Goal: Task Accomplishment & Management: Use online tool/utility

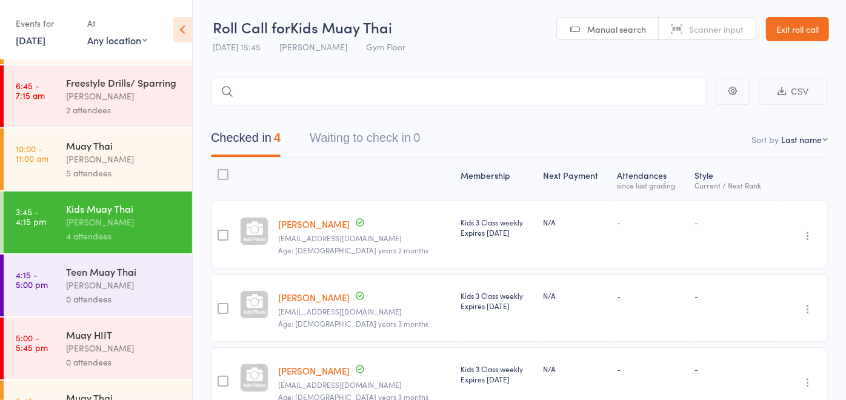
scroll to position [182, 0]
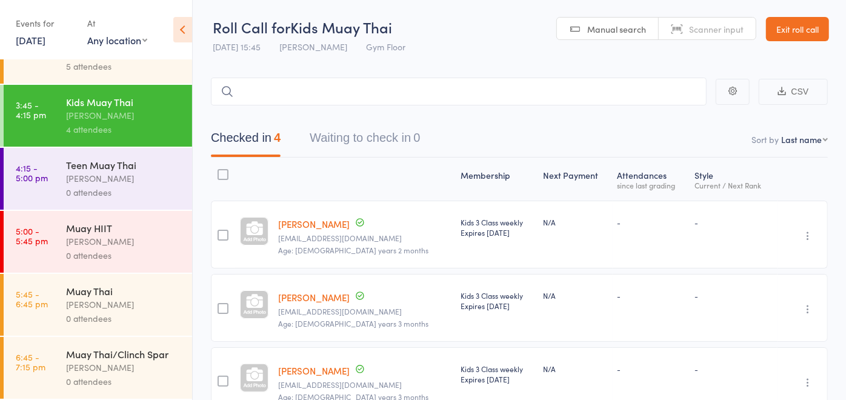
click at [76, 180] on div "[PERSON_NAME]" at bounding box center [124, 178] width 116 height 14
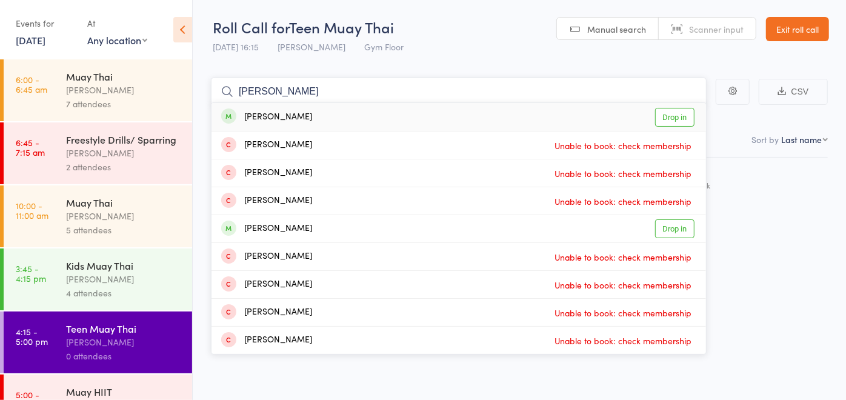
type input "[PERSON_NAME]"
click at [304, 115] on div "[PERSON_NAME] Drop in" at bounding box center [458, 117] width 494 height 28
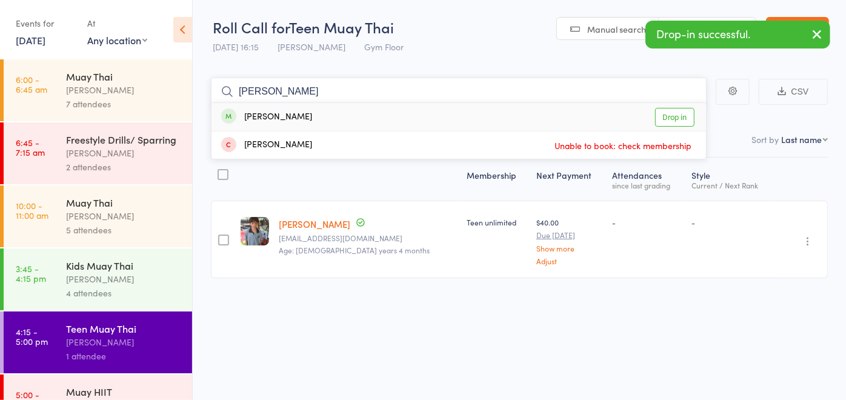
type input "[PERSON_NAME]"
click at [270, 112] on div "[PERSON_NAME]" at bounding box center [266, 117] width 91 height 14
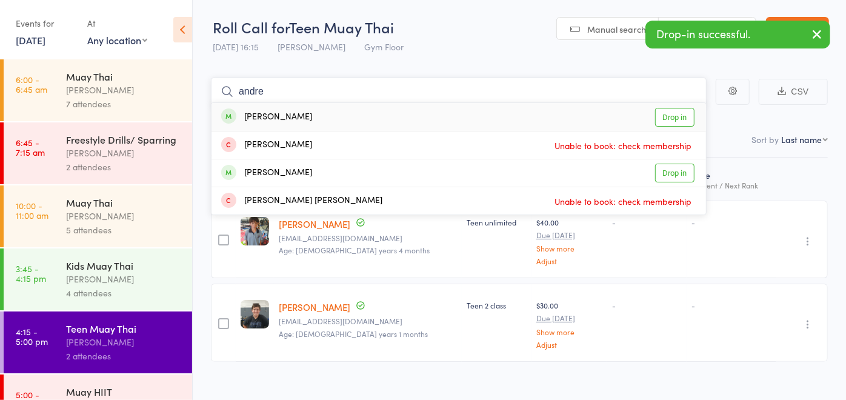
type input "andre"
click at [274, 115] on div "[PERSON_NAME]" at bounding box center [266, 117] width 91 height 14
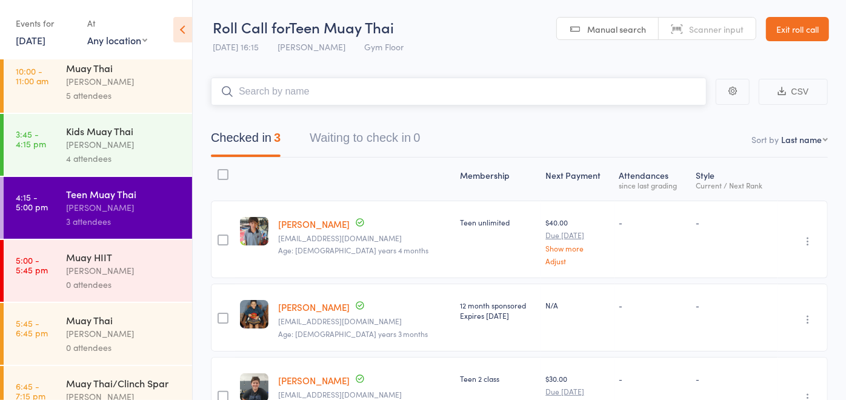
scroll to position [182, 0]
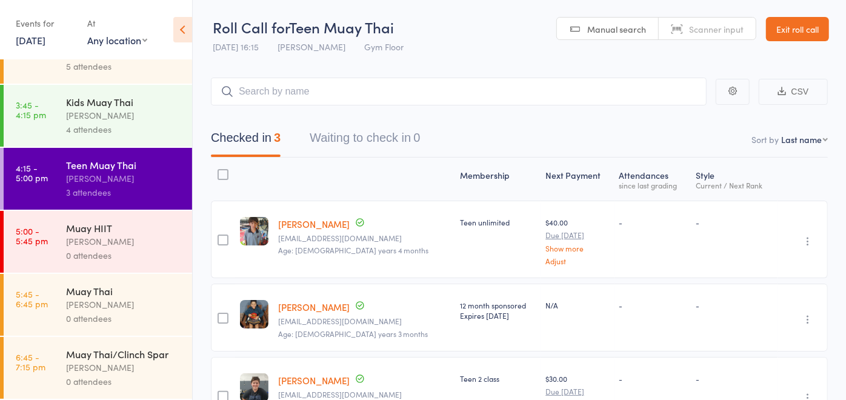
click at [77, 231] on div "Muay HIIT" at bounding box center [124, 227] width 116 height 13
